Goal: Navigation & Orientation: Find specific page/section

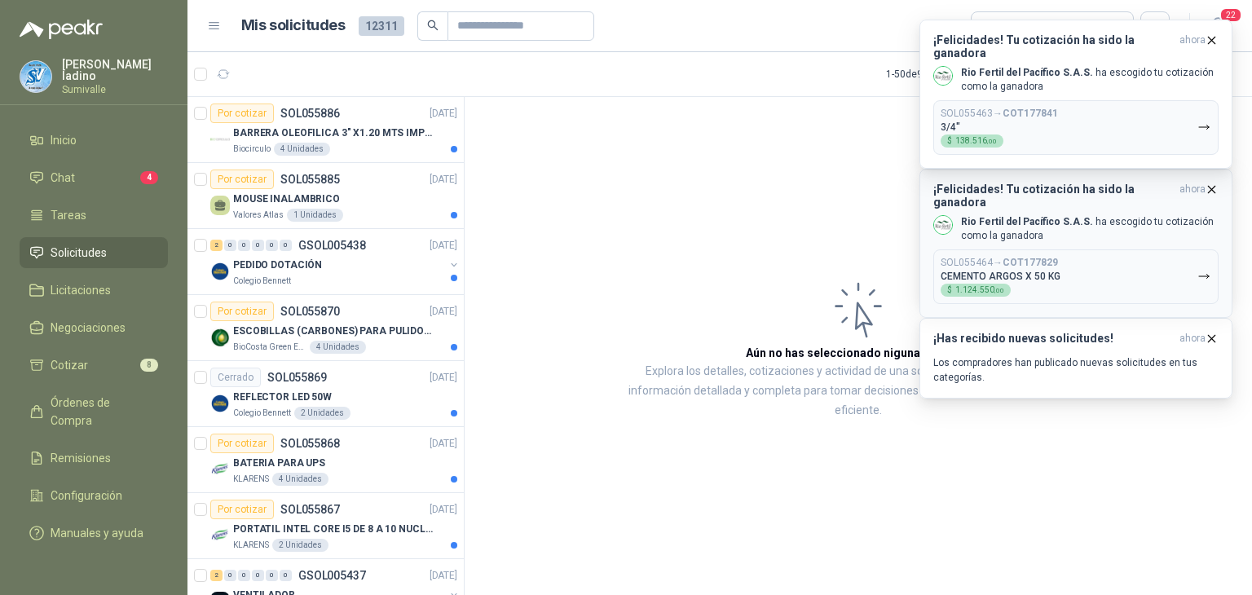
click at [1055, 257] on b "COT177829" at bounding box center [1030, 262] width 55 height 11
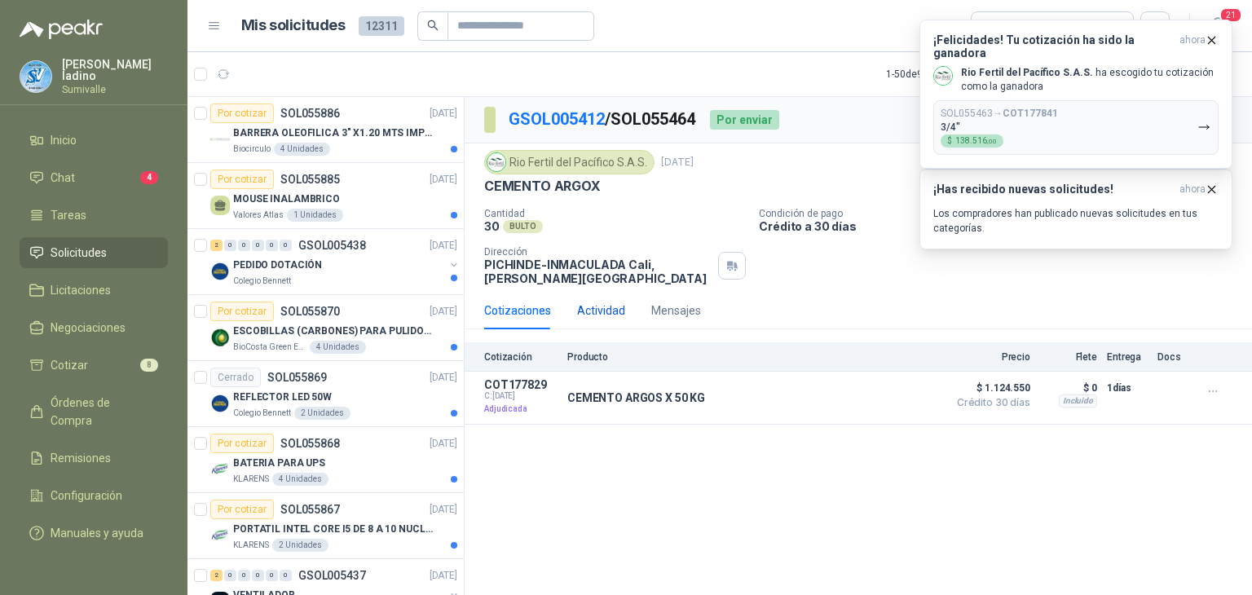
click at [613, 314] on div "Actividad" at bounding box center [601, 311] width 48 height 18
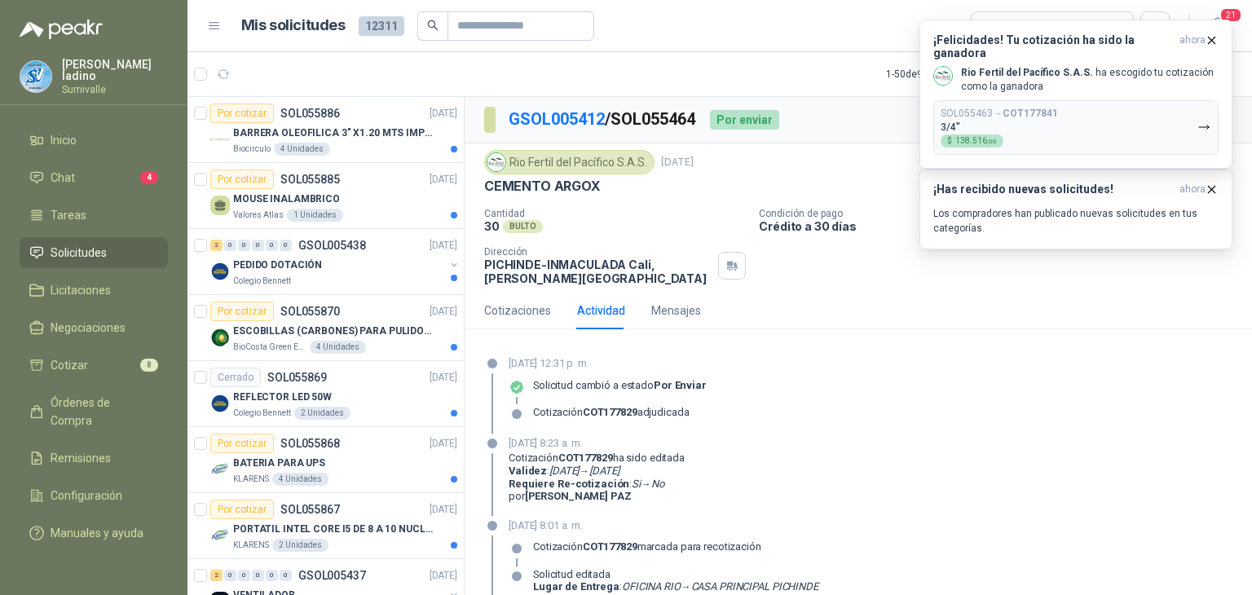
scroll to position [145, 0]
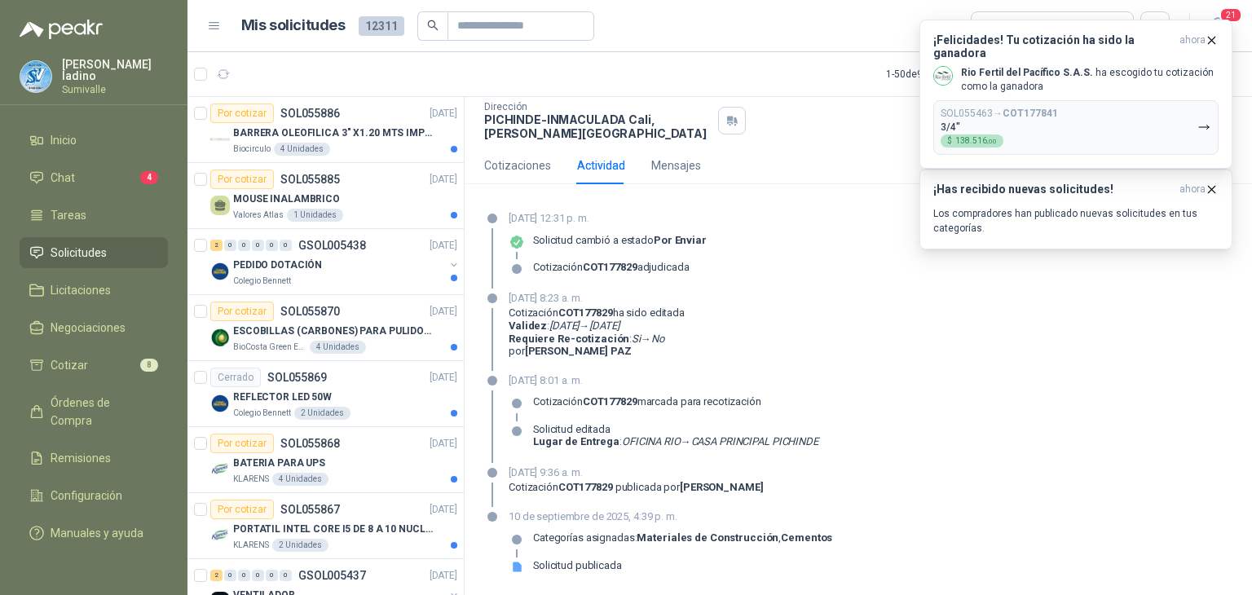
click at [76, 262] on link "Solicitudes" at bounding box center [94, 252] width 148 height 31
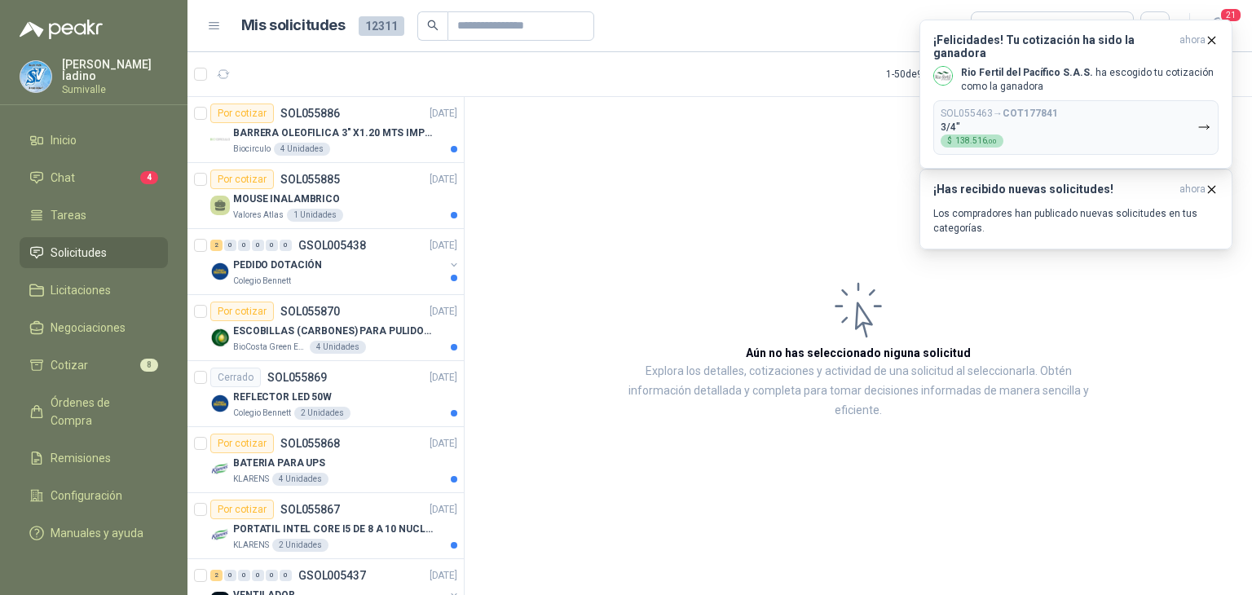
click at [76, 262] on link "Solicitudes" at bounding box center [94, 252] width 148 height 31
click at [1210, 39] on icon "button" at bounding box center [1212, 40] width 14 height 14
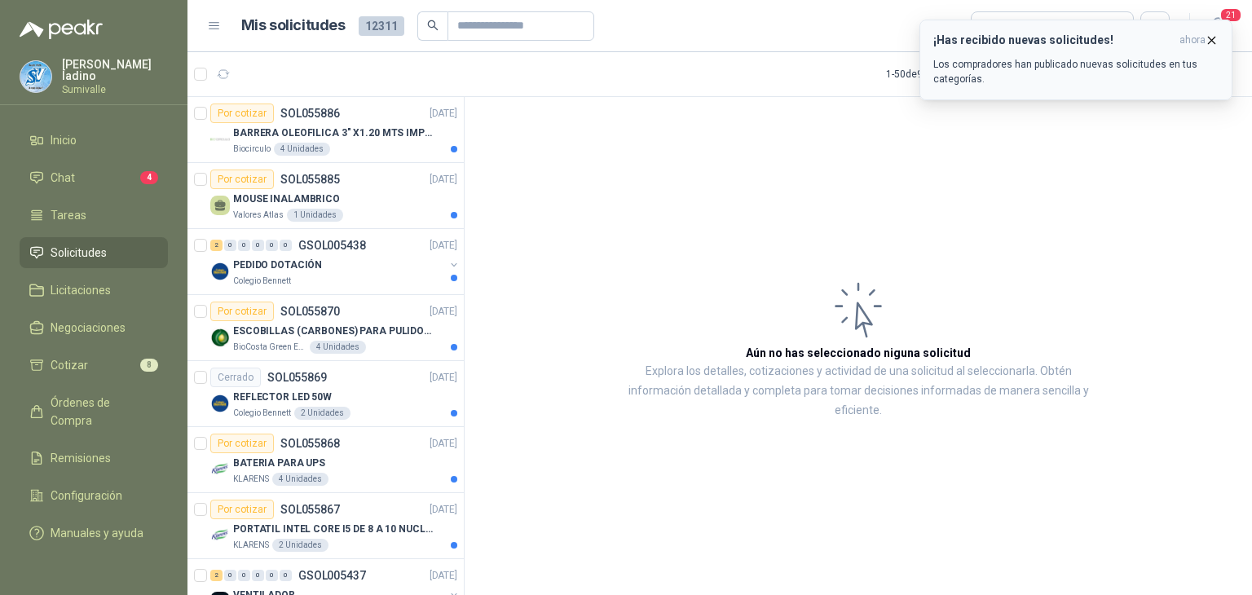
click at [1217, 40] on icon "button" at bounding box center [1212, 40] width 14 height 14
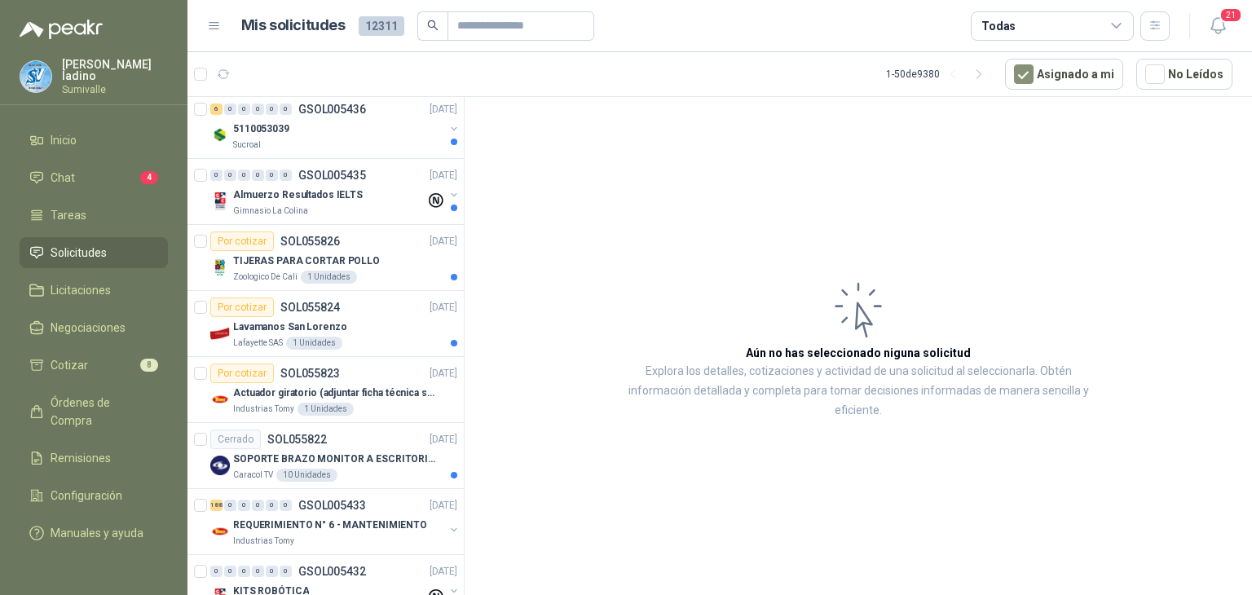
scroll to position [1549, 0]
